Goal: Task Accomplishment & Management: Complete application form

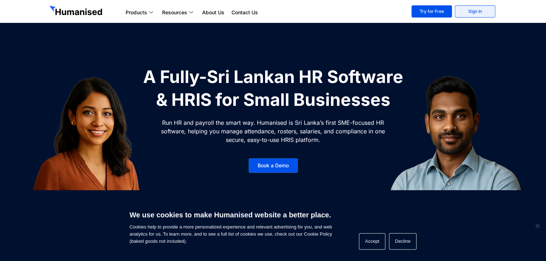
click at [464, 16] on link "Sign In" at bounding box center [475, 11] width 40 height 12
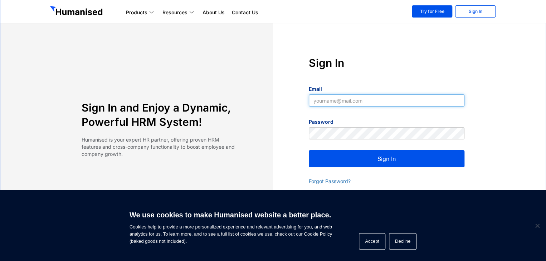
click at [338, 100] on input "Email" at bounding box center [387, 101] width 156 height 12
type input "[PERSON_NAME][EMAIL_ADDRESS][DOMAIN_NAME]"
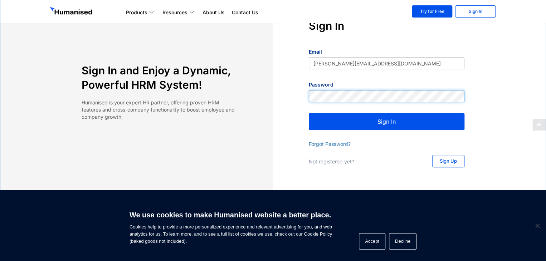
scroll to position [72, 0]
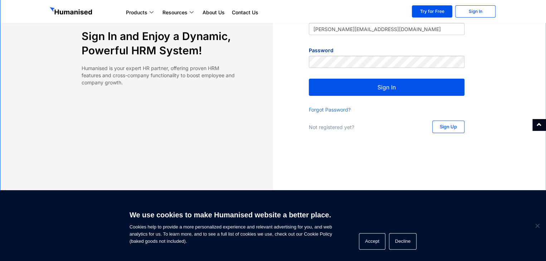
click at [448, 125] on span "Sign Up" at bounding box center [448, 127] width 17 height 5
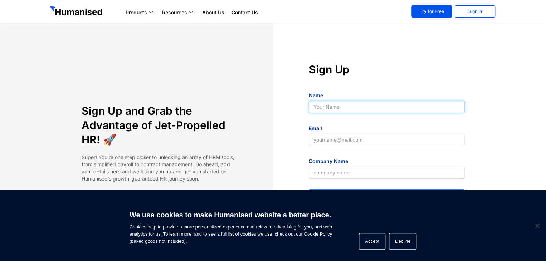
click at [384, 108] on input "Name" at bounding box center [387, 107] width 156 height 12
type input "Dambulle fruits"
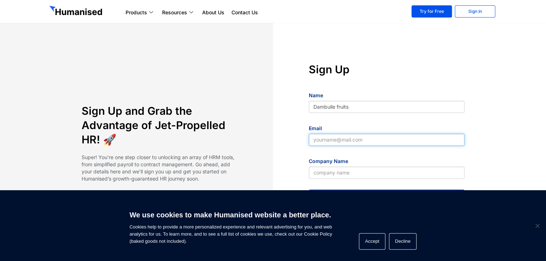
click at [381, 142] on input "Email" at bounding box center [387, 140] width 156 height 12
type input "[PERSON_NAME][EMAIL_ADDRESS][DOMAIN_NAME]"
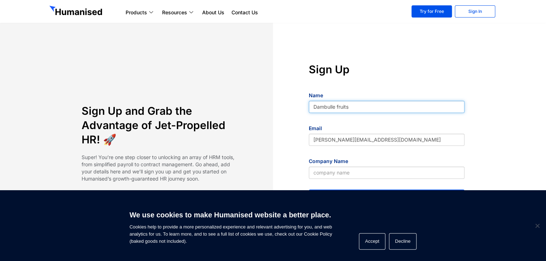
drag, startPoint x: 348, startPoint y: 108, endPoint x: 299, endPoint y: 111, distance: 49.2
click at [299, 111] on div "Sign Up Name Dambulle fruits Email ayesh.sandaruwan665@gmail.com Company Name S…" at bounding box center [386, 145] width 227 height 166
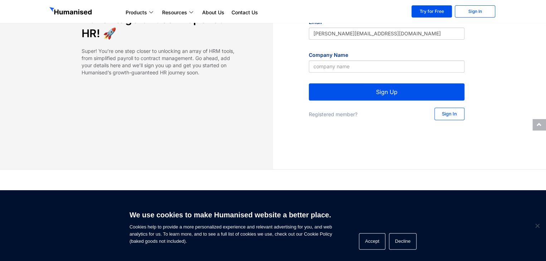
scroll to position [107, 0]
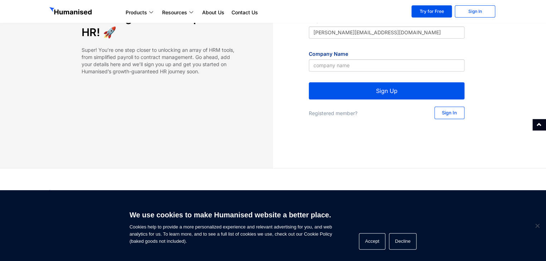
type input "Ayesh"
click at [356, 67] on input "Company Name" at bounding box center [387, 65] width 156 height 12
click at [330, 86] on button "Sign Up" at bounding box center [387, 90] width 156 height 17
click at [357, 68] on input "Dambulle fruits" at bounding box center [387, 65] width 156 height 12
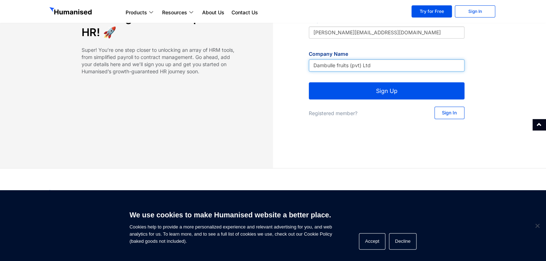
type input "Dambulle fruits (pvt) Ltd"
click at [457, 109] on link "Sign In" at bounding box center [450, 113] width 30 height 13
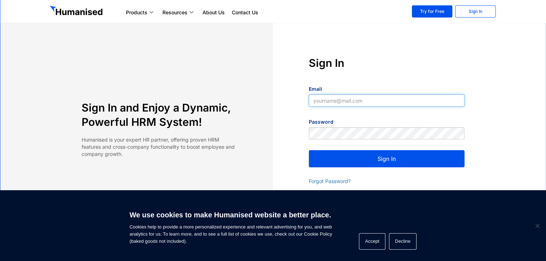
click at [382, 103] on input "Email" at bounding box center [387, 101] width 156 height 12
type input "[PERSON_NAME][EMAIL_ADDRESS][DOMAIN_NAME]"
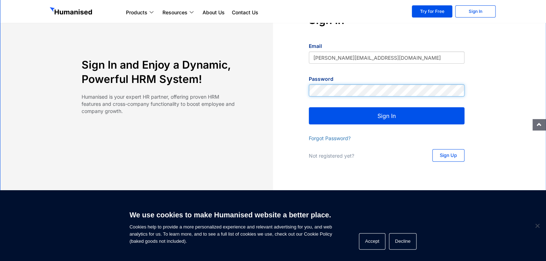
scroll to position [107, 0]
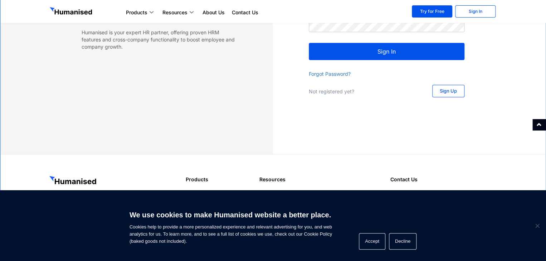
click at [457, 88] on link "Sign Up" at bounding box center [448, 91] width 32 height 13
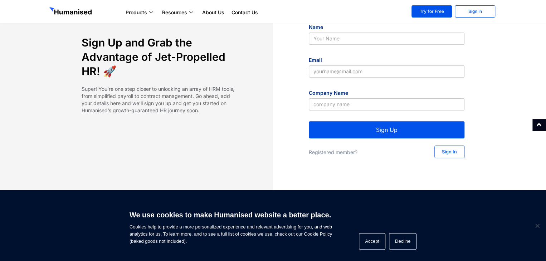
scroll to position [107, 0]
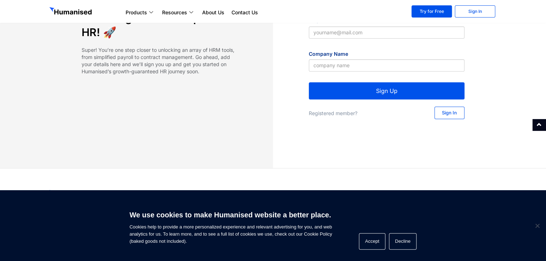
click at [447, 109] on link "Sign In" at bounding box center [450, 113] width 30 height 13
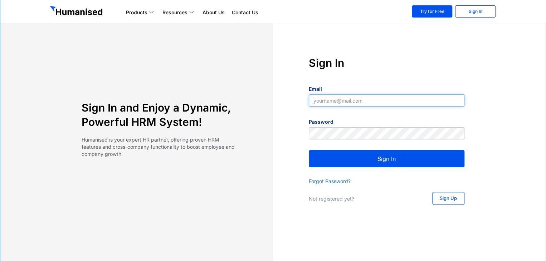
click at [363, 96] on input "Email" at bounding box center [387, 101] width 156 height 12
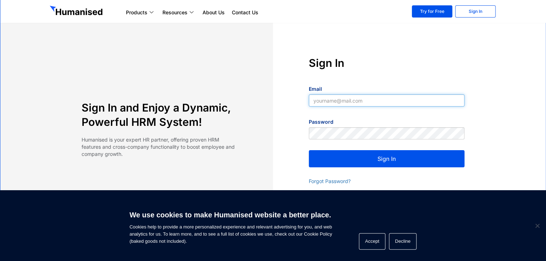
type input "[PERSON_NAME][EMAIL_ADDRESS][DOMAIN_NAME]"
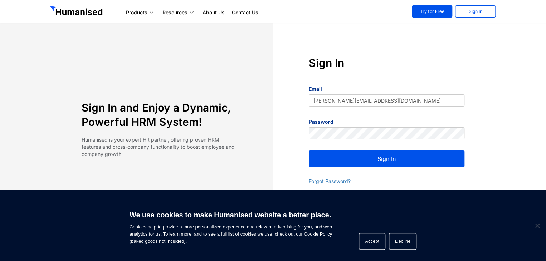
click at [358, 162] on button "Sign In" at bounding box center [387, 158] width 156 height 17
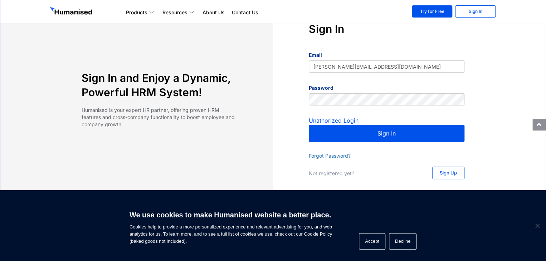
scroll to position [72, 0]
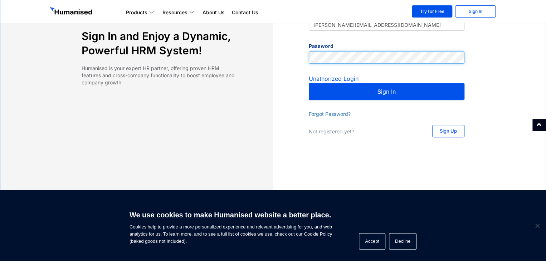
click at [236, 52] on div "Sign In and Enjoy a Dynamic, Powerful HRM System! Humanised is your expert HR p…" at bounding box center [273, 59] width 455 height 159
click at [309, 83] on button "Sign In" at bounding box center [387, 91] width 156 height 17
click at [320, 87] on button "Sign In" at bounding box center [387, 91] width 156 height 17
click at [369, 89] on button "Sign In" at bounding box center [387, 91] width 156 height 17
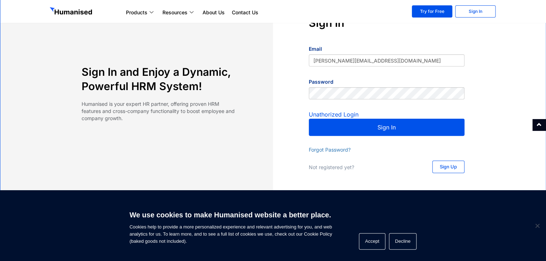
scroll to position [36, 0]
click at [336, 126] on button "Sign In" at bounding box center [387, 127] width 156 height 17
click at [437, 168] on link "Sign Up" at bounding box center [448, 167] width 32 height 13
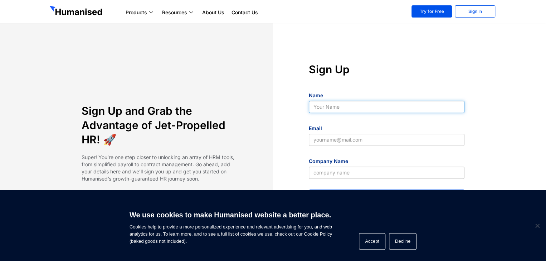
click at [379, 105] on input "Name" at bounding box center [387, 107] width 156 height 12
type input "[PERSON_NAME]"
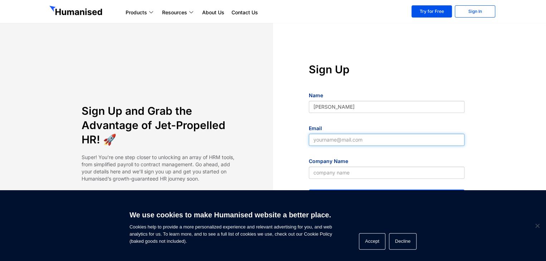
click at [368, 138] on input "Email" at bounding box center [387, 140] width 156 height 12
type input "[PERSON_NAME][EMAIL_ADDRESS][DOMAIN_NAME]"
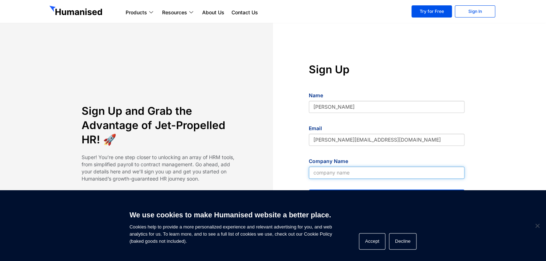
click at [352, 172] on input "Company Name" at bounding box center [387, 173] width 156 height 12
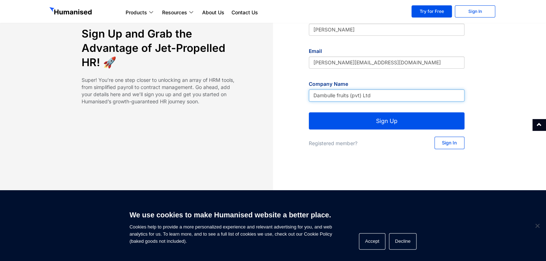
scroll to position [81, 0]
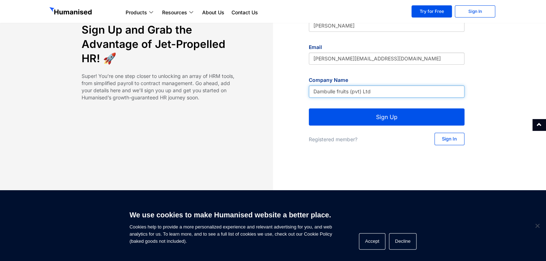
type input "Dambulle fruits (pvt) Ltd"
click at [396, 116] on button "Sign Up" at bounding box center [387, 116] width 156 height 17
